Goal: Task Accomplishment & Management: Manage account settings

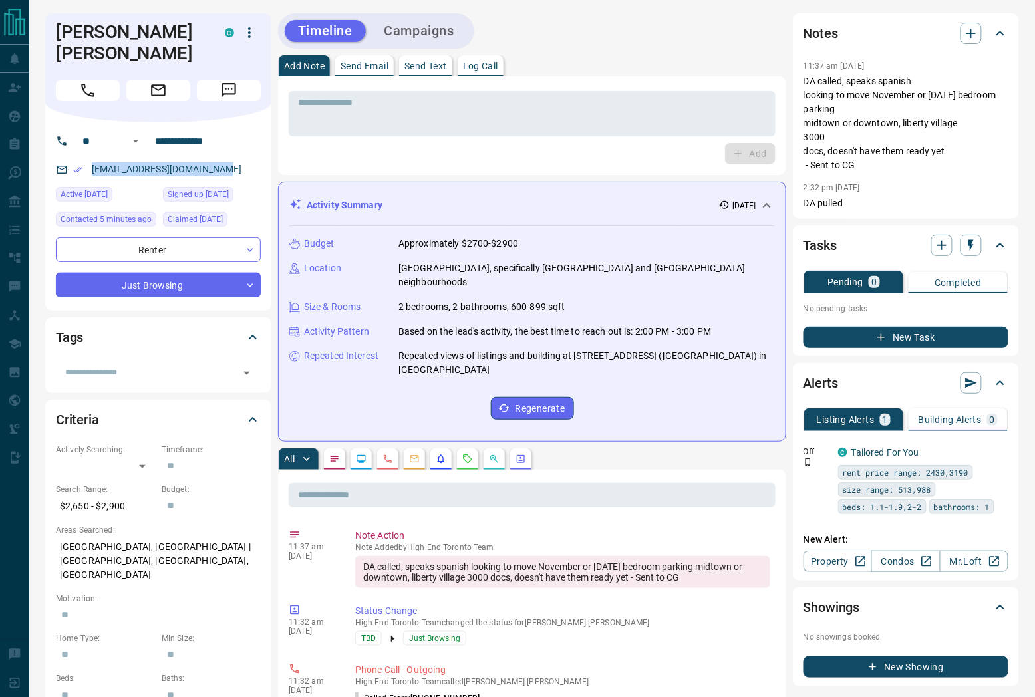
drag, startPoint x: 233, startPoint y: 191, endPoint x: 69, endPoint y: 203, distance: 165.4
click at [69, 203] on div "**********" at bounding box center [158, 216] width 226 height 188
copy link "[EMAIL_ADDRESS][DOMAIN_NAME]"
click at [249, 29] on icon "button" at bounding box center [249, 32] width 3 height 11
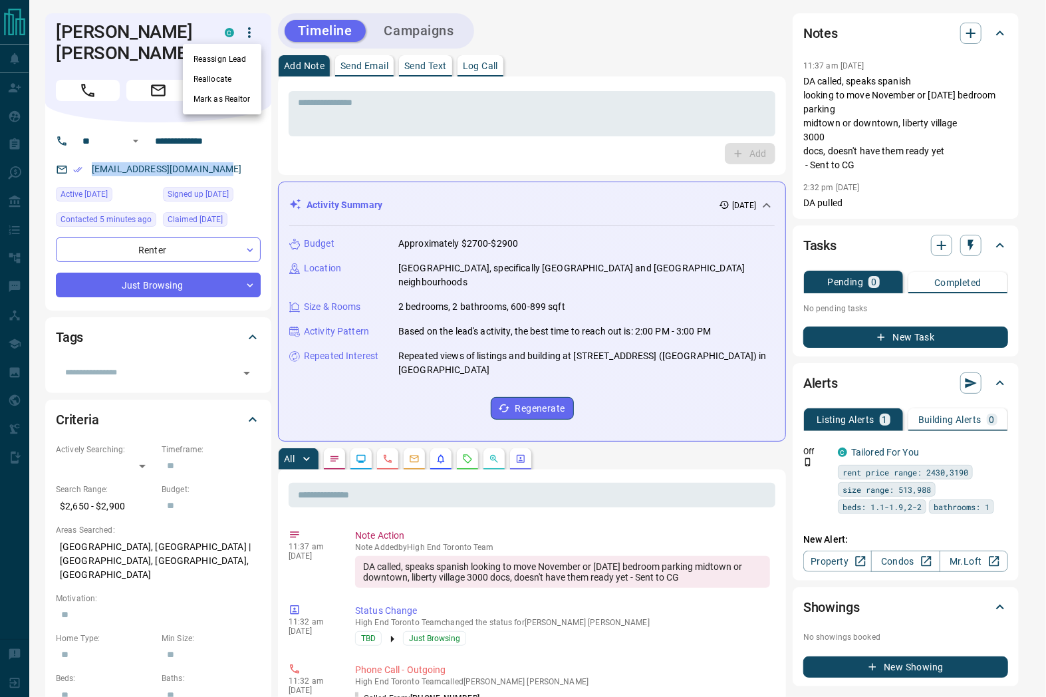
click at [214, 63] on li "Reassign Lead" at bounding box center [222, 59] width 78 height 20
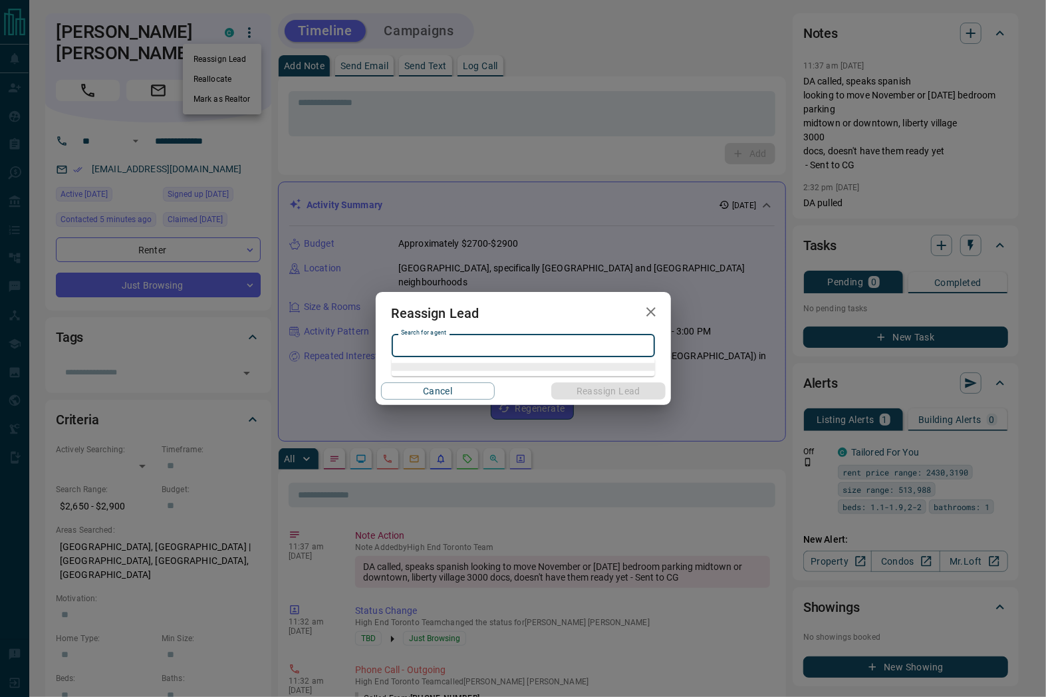
click at [444, 343] on input "Search for agent" at bounding box center [522, 346] width 253 height 15
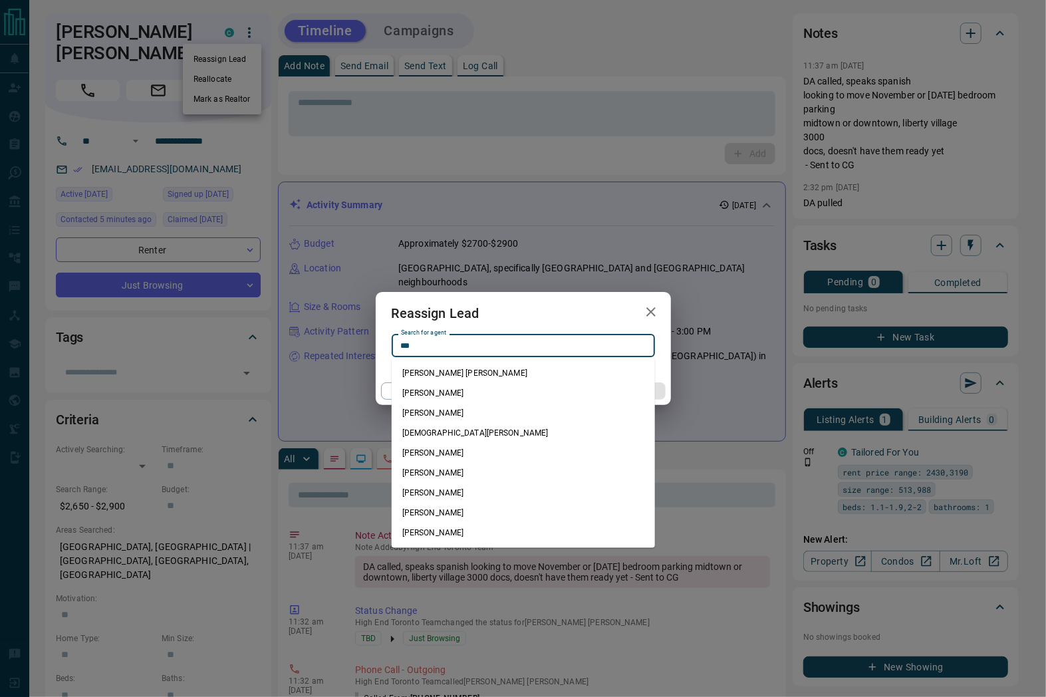
click at [462, 430] on li "[DEMOGRAPHIC_DATA][PERSON_NAME]" at bounding box center [523, 433] width 263 height 20
type input "**********"
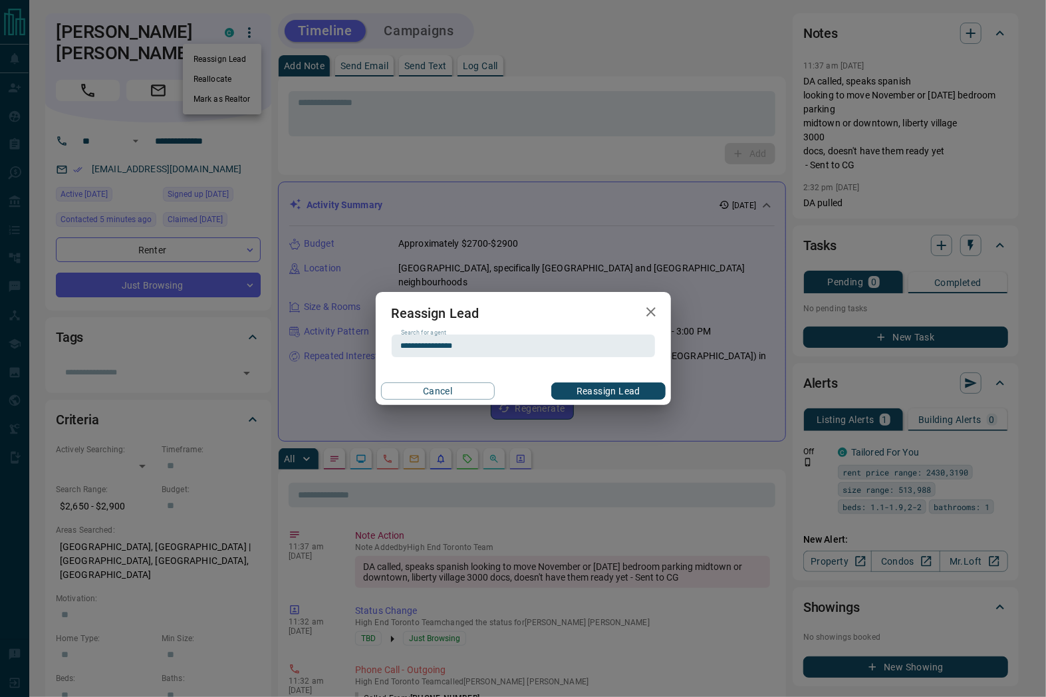
drag, startPoint x: 603, startPoint y: 391, endPoint x: 516, endPoint y: 363, distance: 90.9
click at [601, 391] on button "Reassign Lead" at bounding box center [608, 390] width 114 height 17
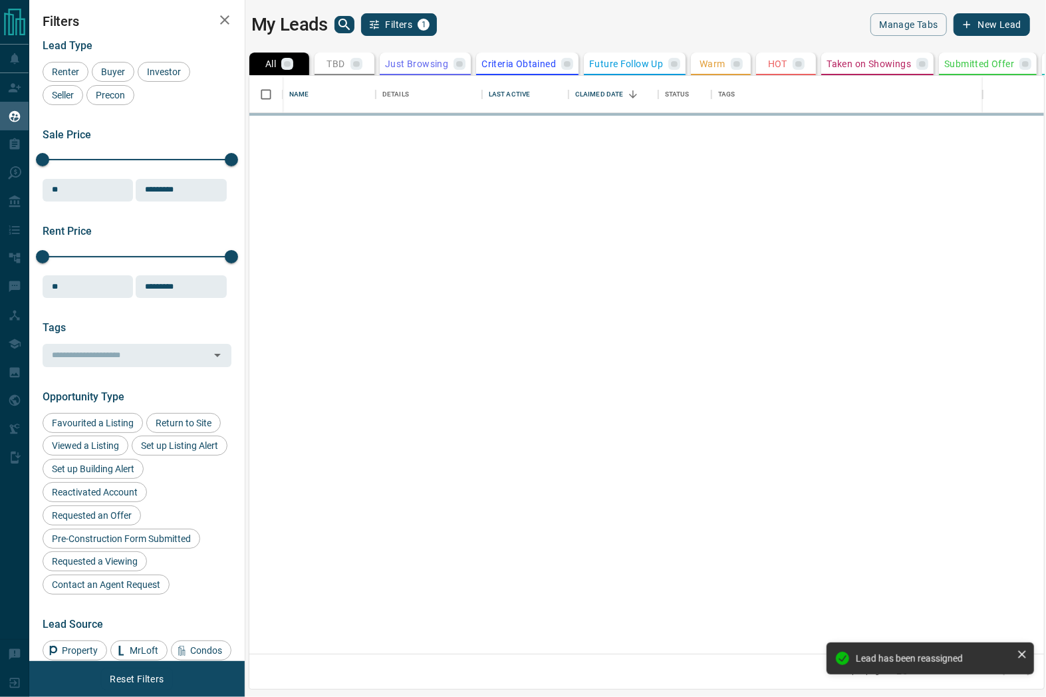
scroll to position [567, 783]
